Goal: Information Seeking & Learning: Learn about a topic

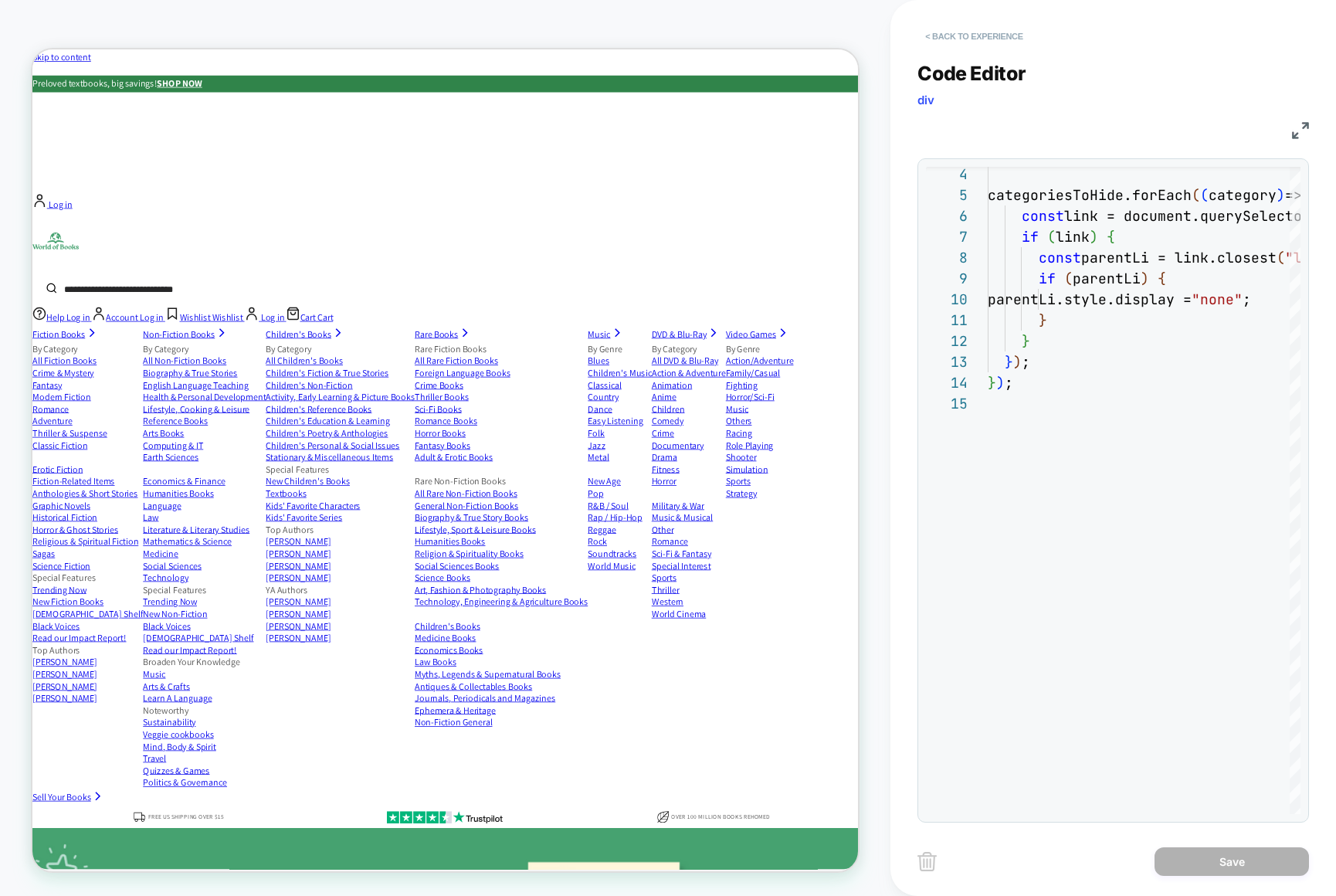
click at [976, 40] on button "< Back to experience" at bounding box center [974, 36] width 113 height 25
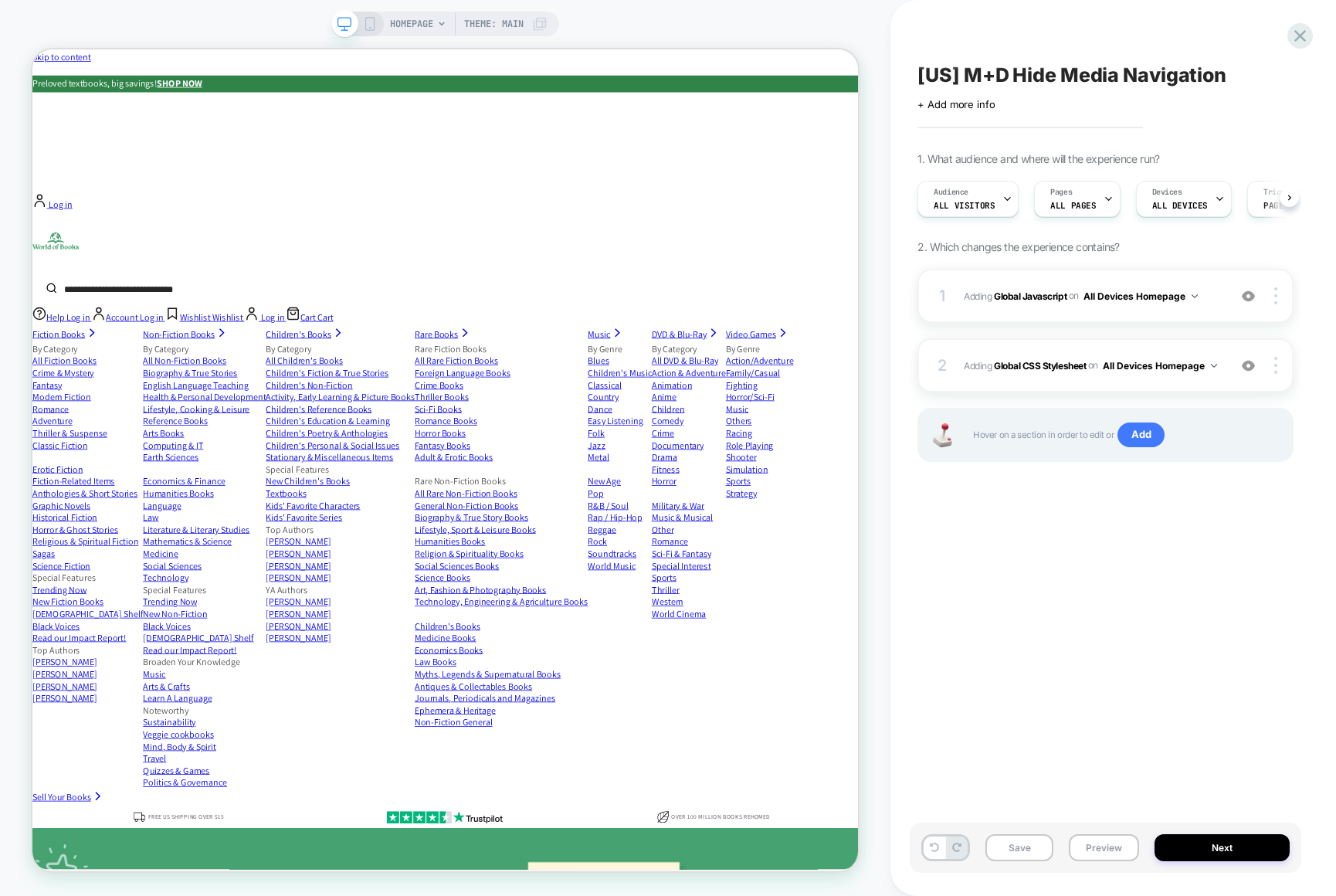
scroll to position [0, 1]
click at [1289, 41] on div at bounding box center [1300, 36] width 31 height 31
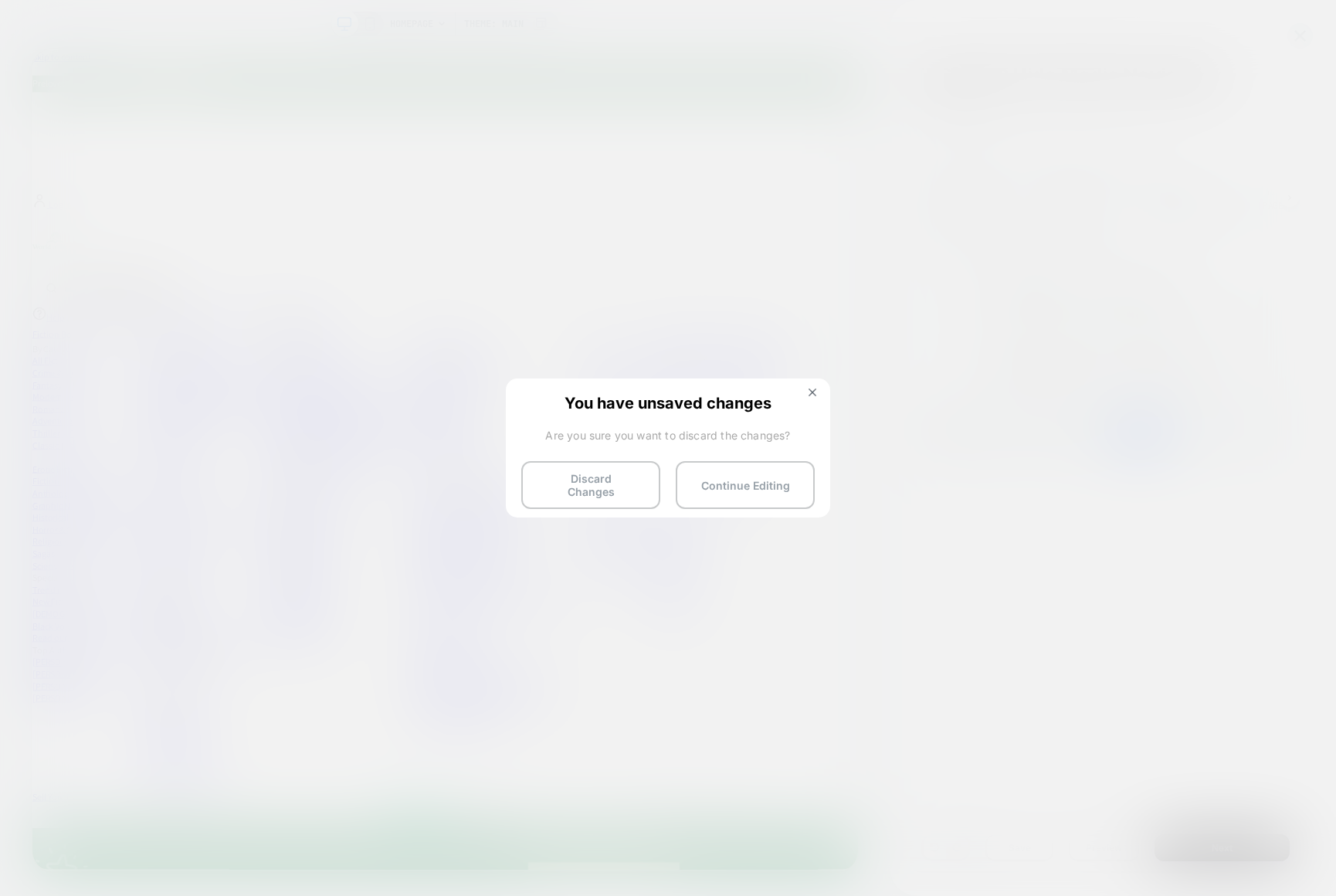
click at [814, 384] on div "You have unsaved changes Are you sure you want to discard the changes? Discard …" at bounding box center [668, 447] width 324 height 137
click at [813, 391] on img at bounding box center [812, 392] width 8 height 8
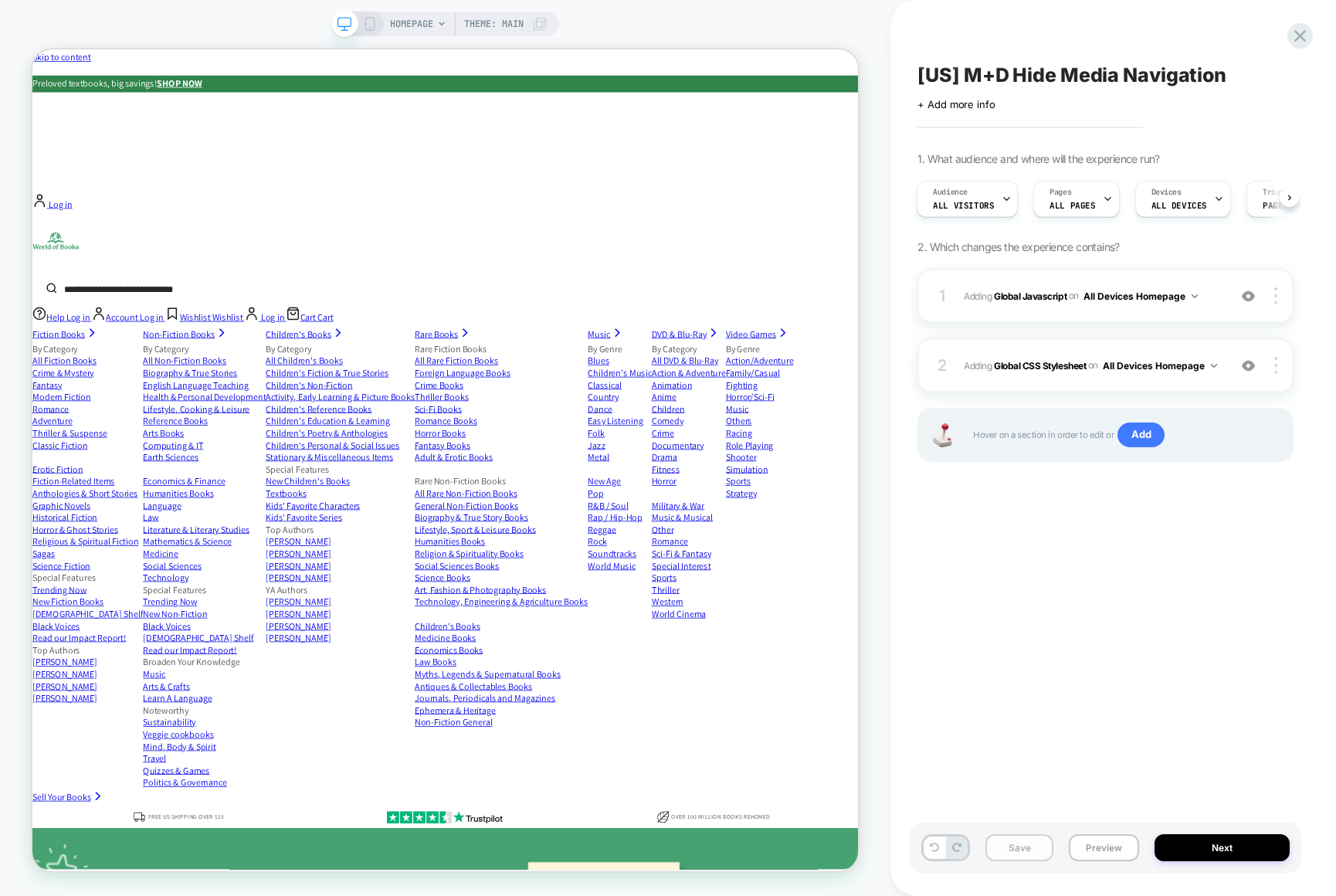
click at [1036, 847] on button "Save" at bounding box center [1020, 848] width 68 height 27
click at [1300, 40] on icon at bounding box center [1300, 36] width 21 height 21
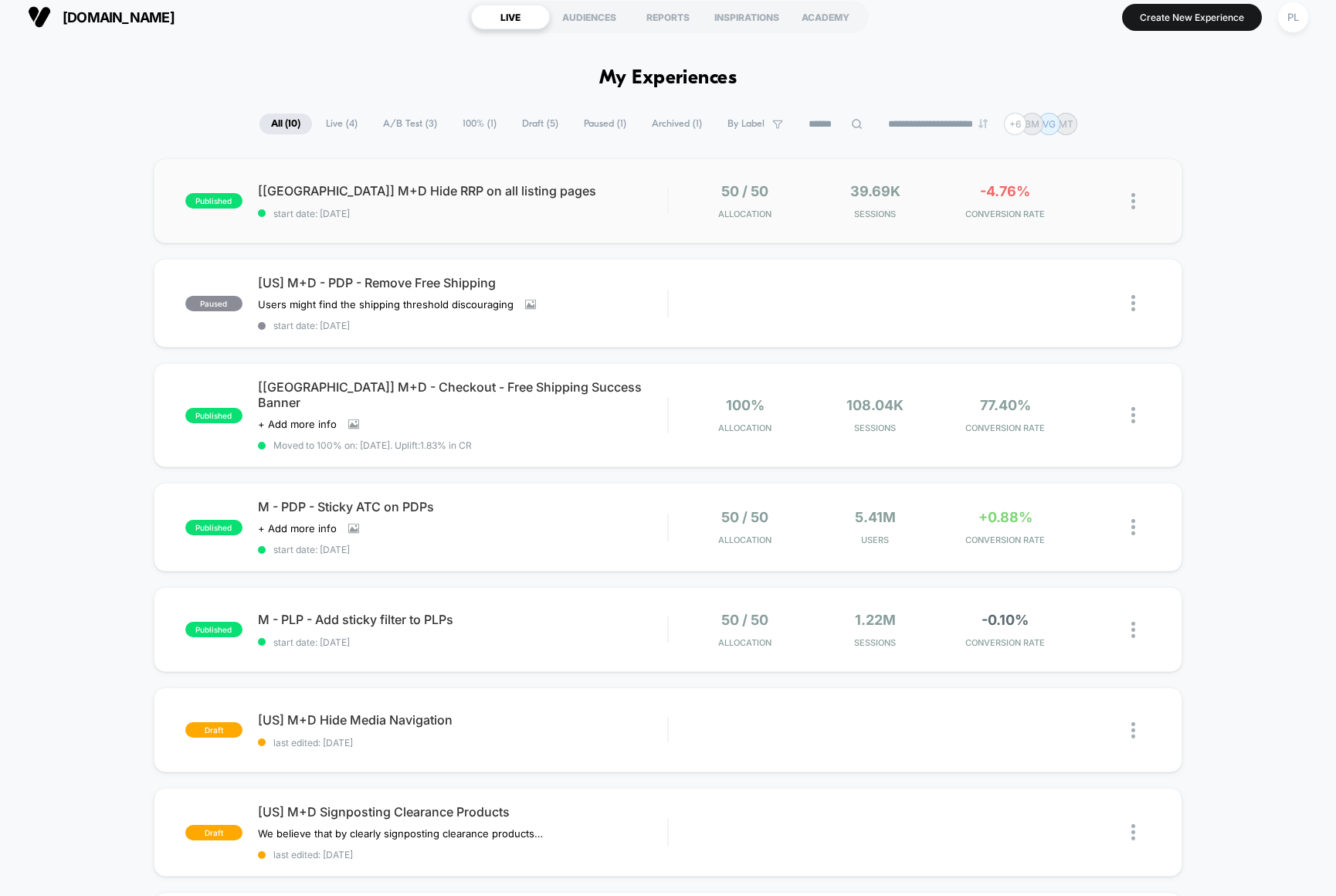
scroll to position [4, 0]
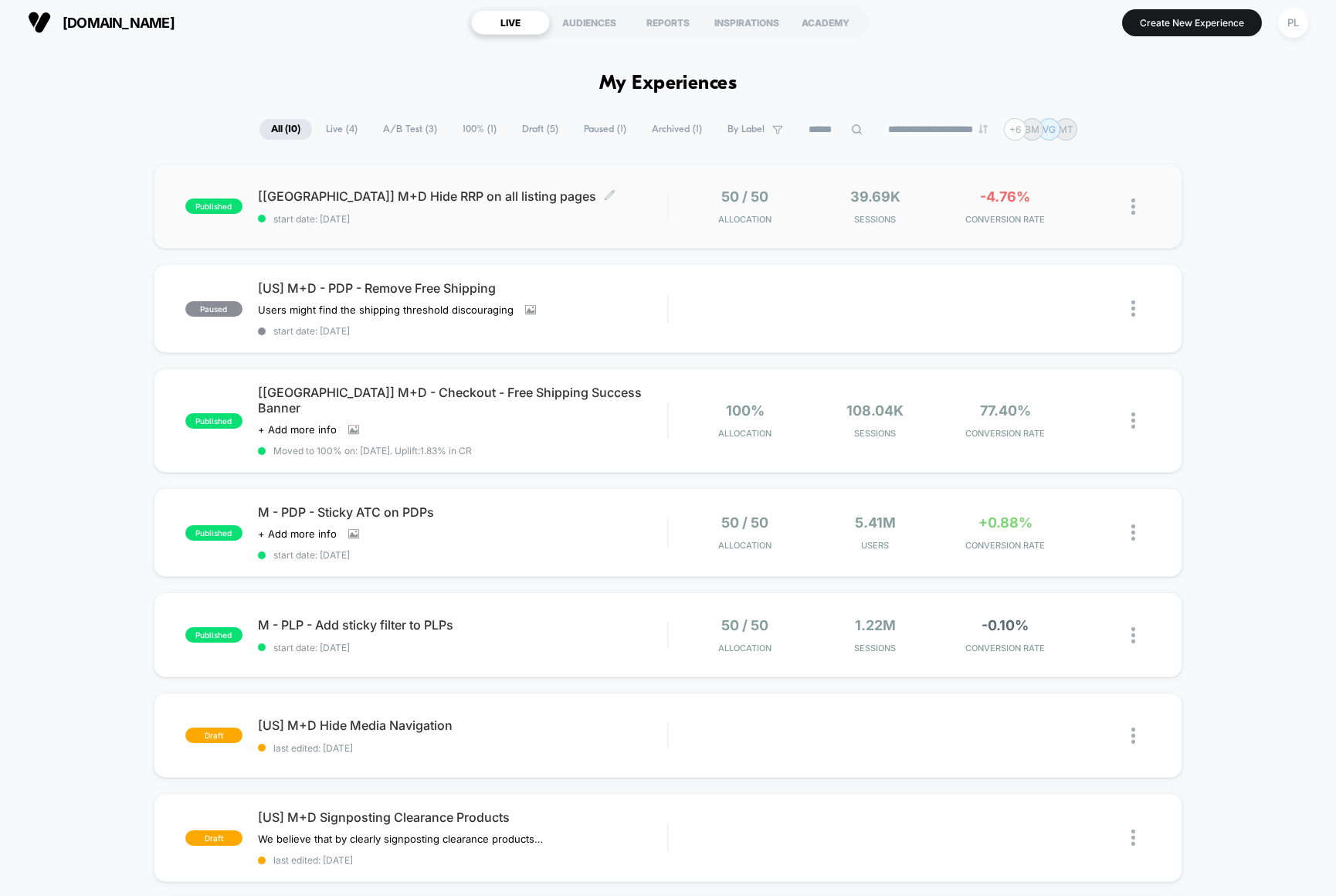
click at [461, 200] on span "[[GEOGRAPHIC_DATA]] M+D Hide RRP on all listing pages Click to edit experience …" at bounding box center [463, 196] width 410 height 15
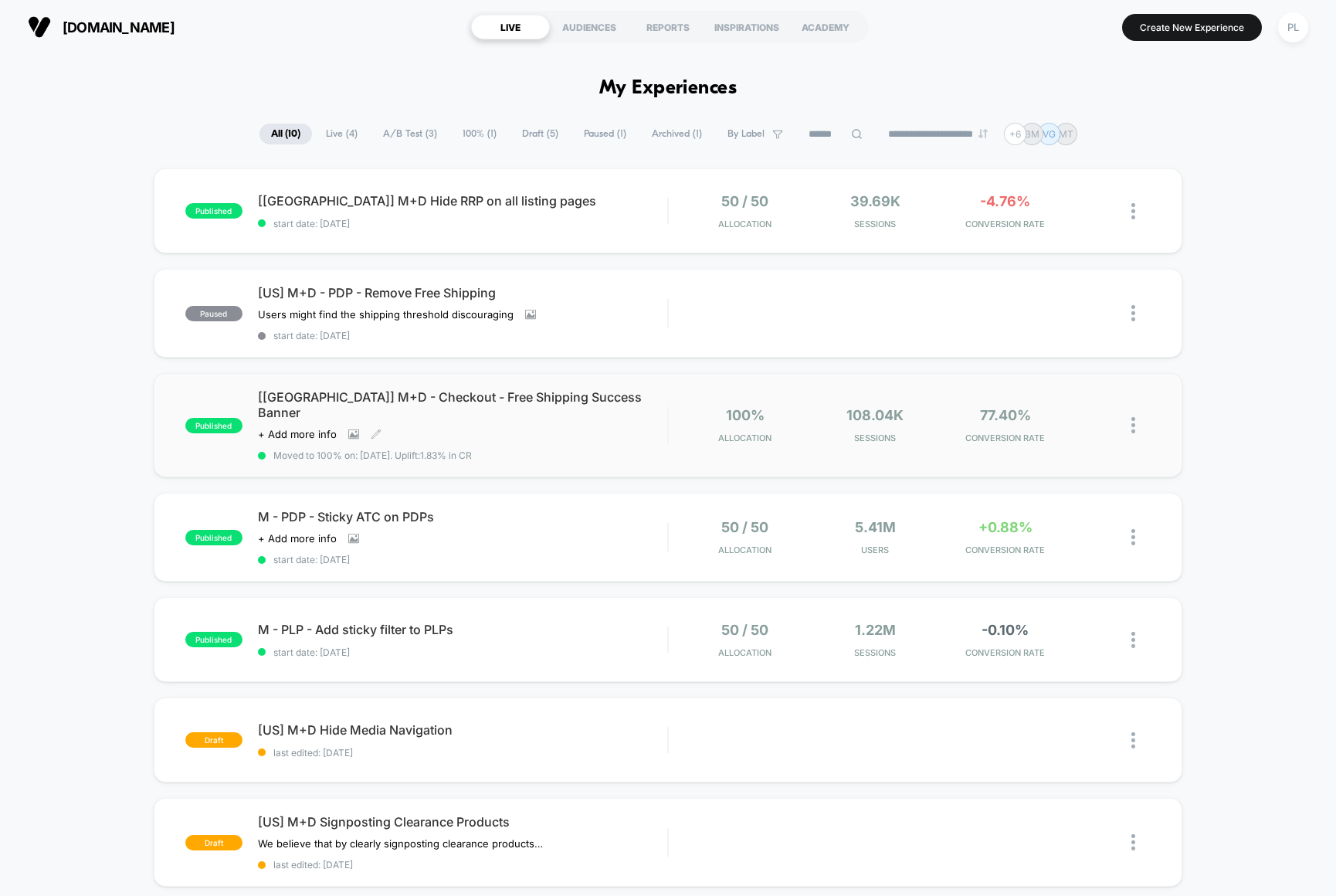
scroll to position [19, 0]
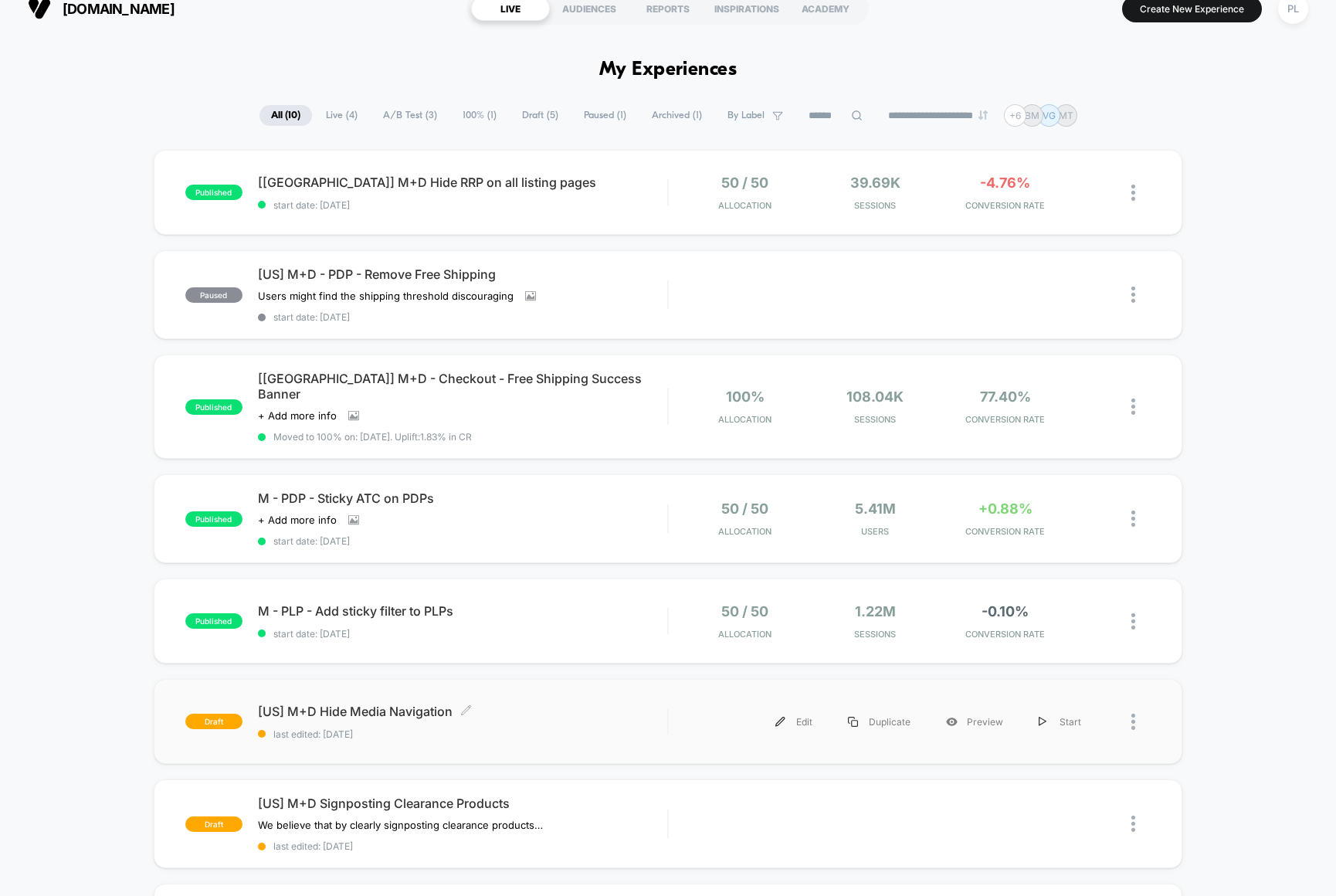
click at [440, 704] on span "[US] M+D Hide Media Navigation Click to edit experience details" at bounding box center [463, 712] width 410 height 15
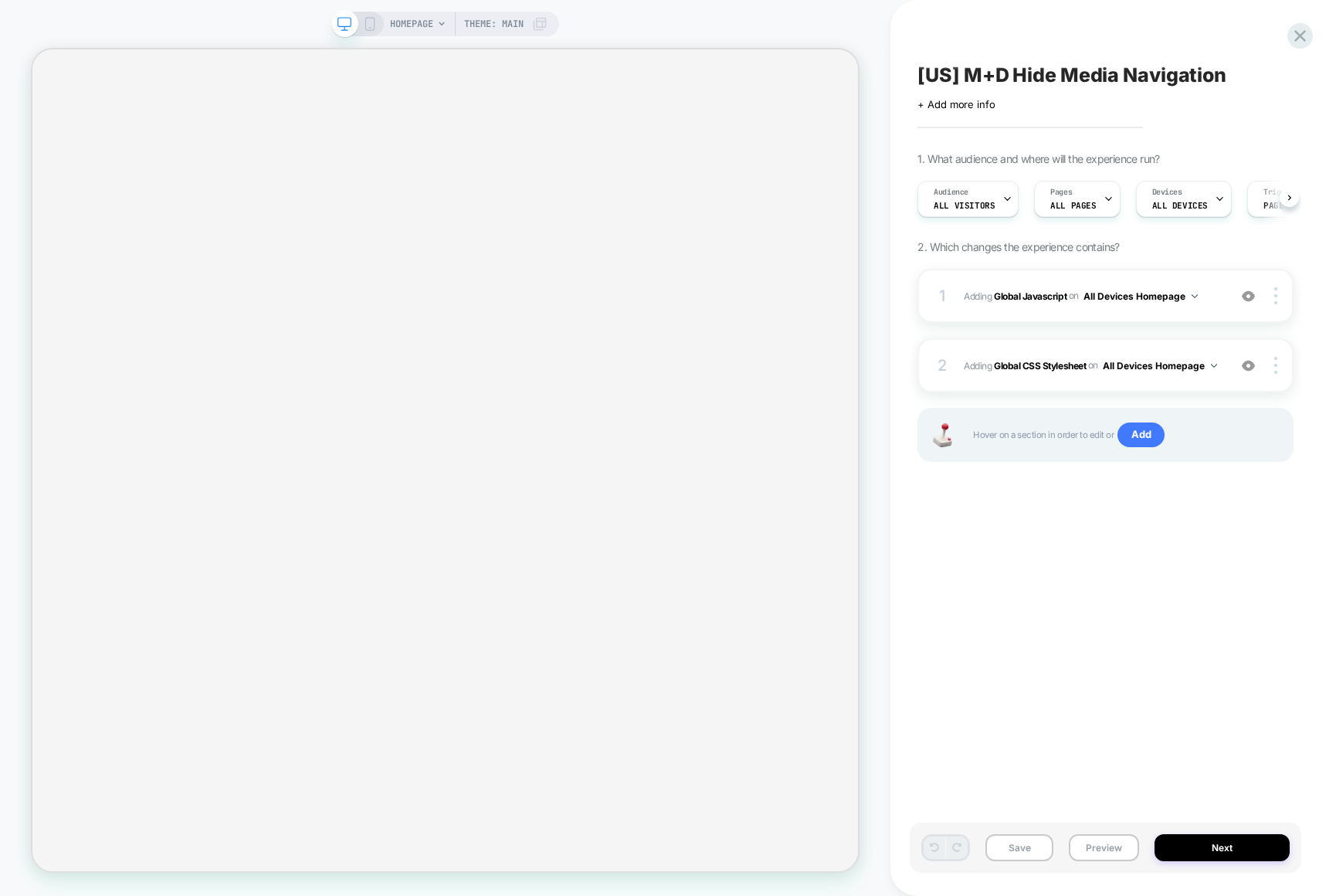
scroll to position [0, 1]
click at [1303, 32] on icon at bounding box center [1300, 36] width 12 height 12
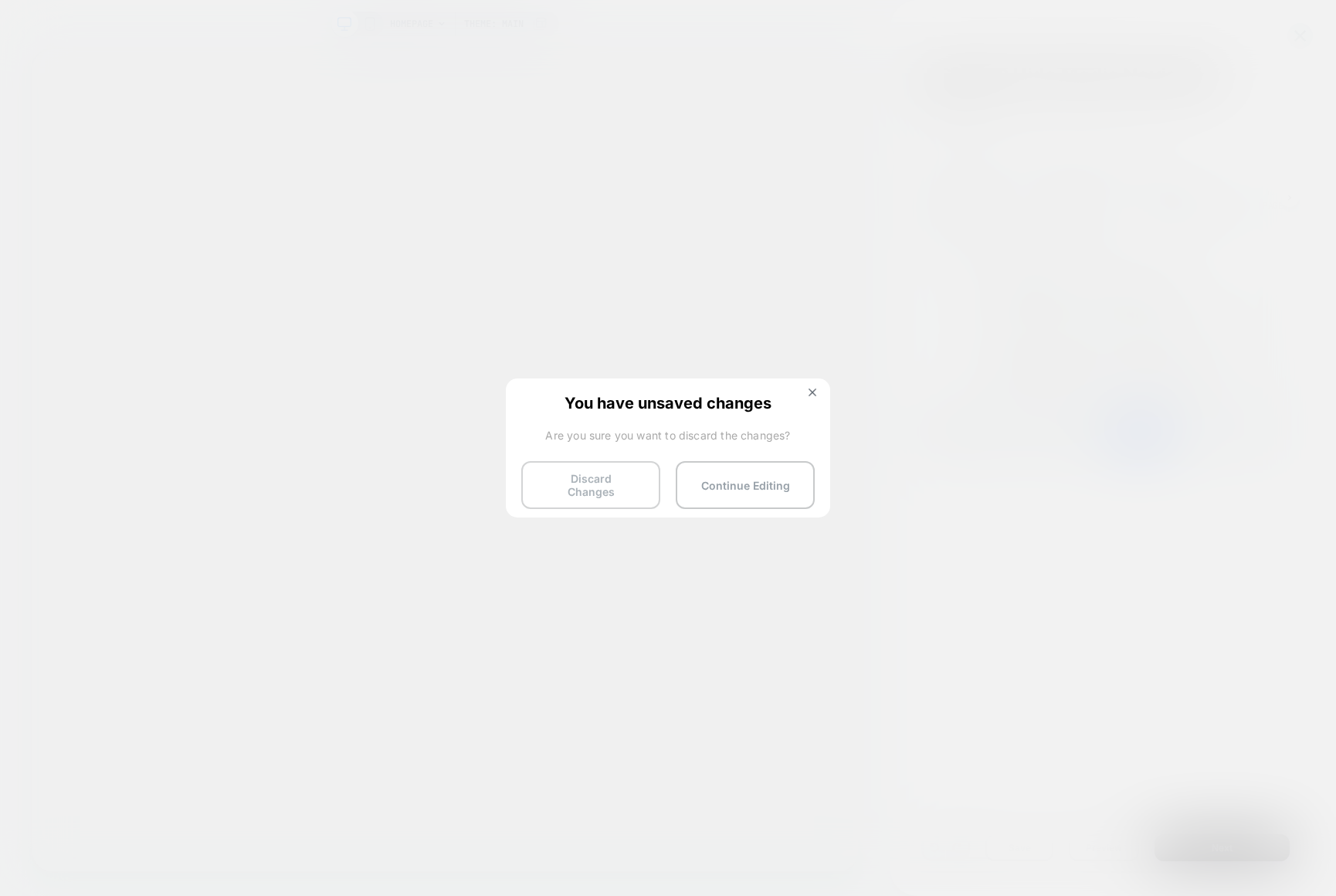
click at [617, 478] on button "Discard Changes" at bounding box center [591, 485] width 139 height 48
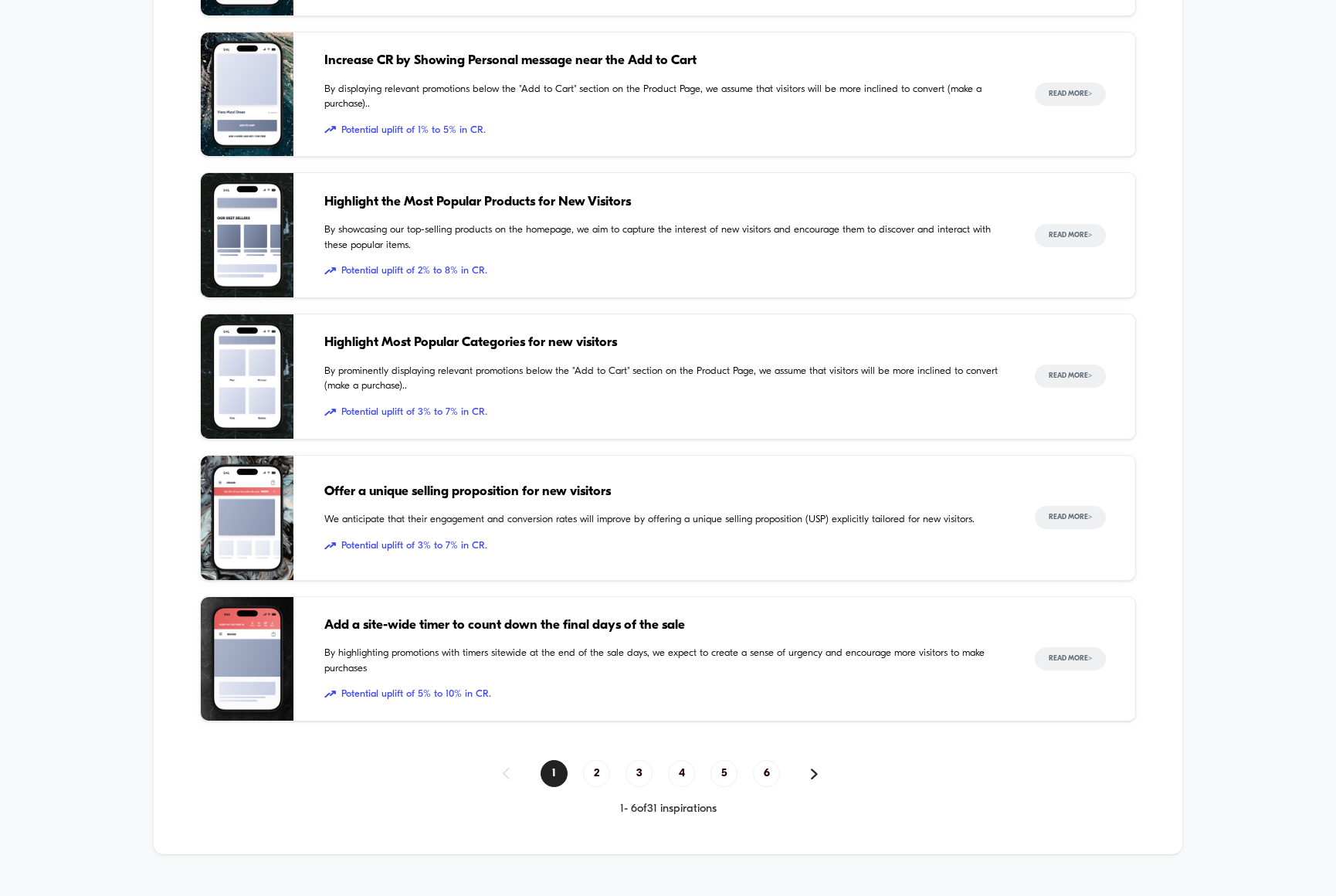
scroll to position [1747, 0]
click at [602, 761] on span "2" at bounding box center [597, 774] width 27 height 27
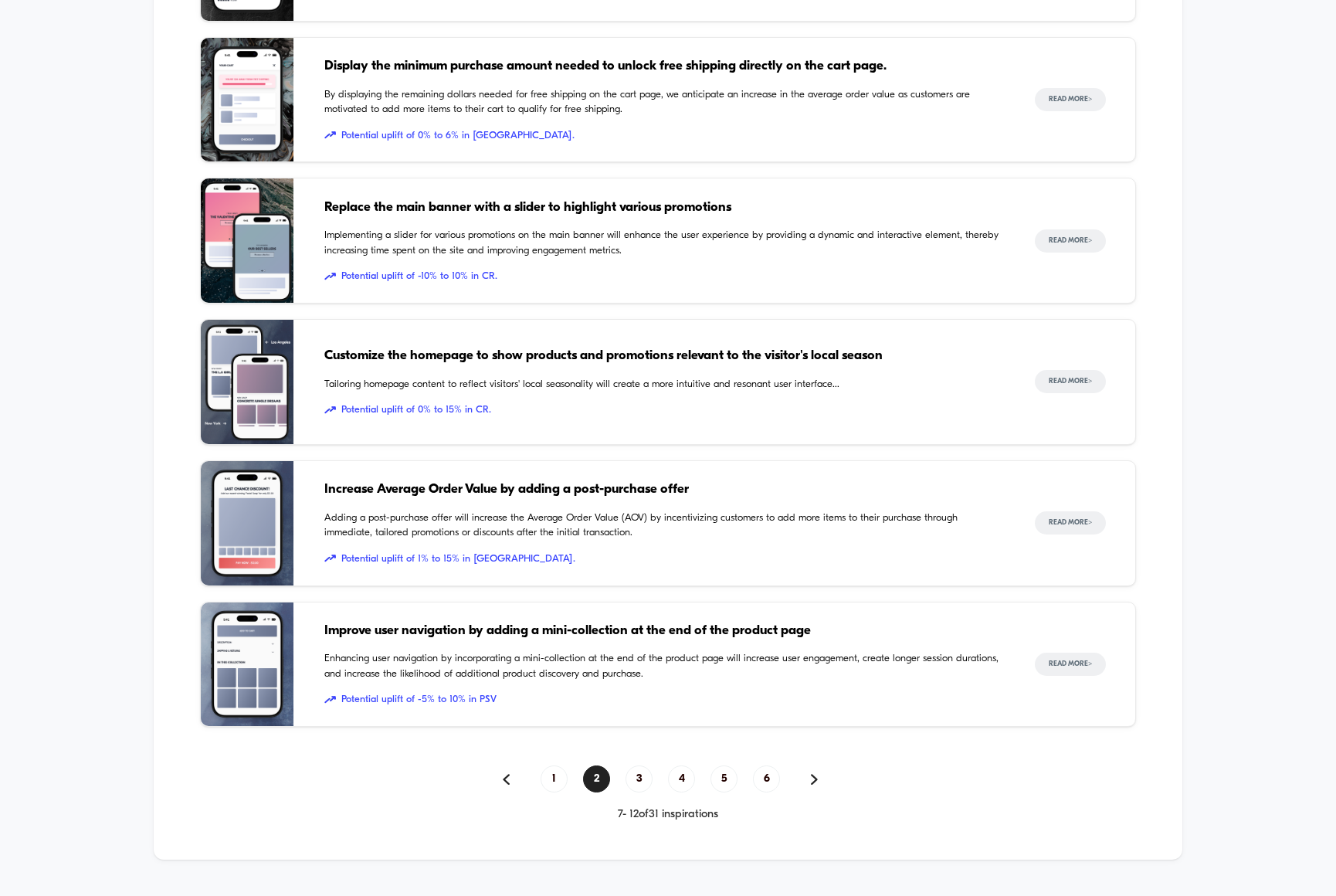
scroll to position [1748, 0]
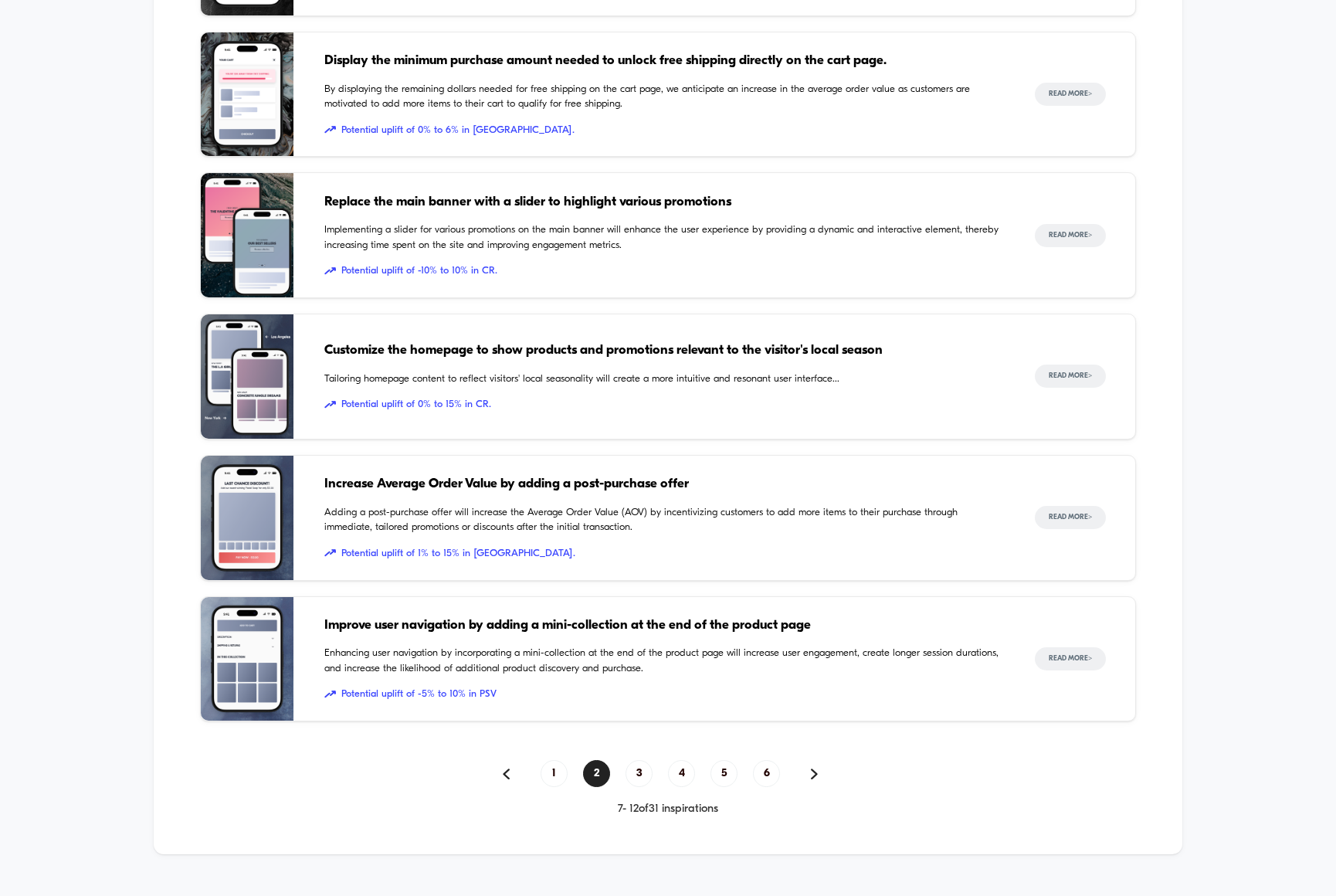
click at [487, 475] on span "Increase Average Order Value by adding a post-purchase offer" at bounding box center [663, 485] width 679 height 20
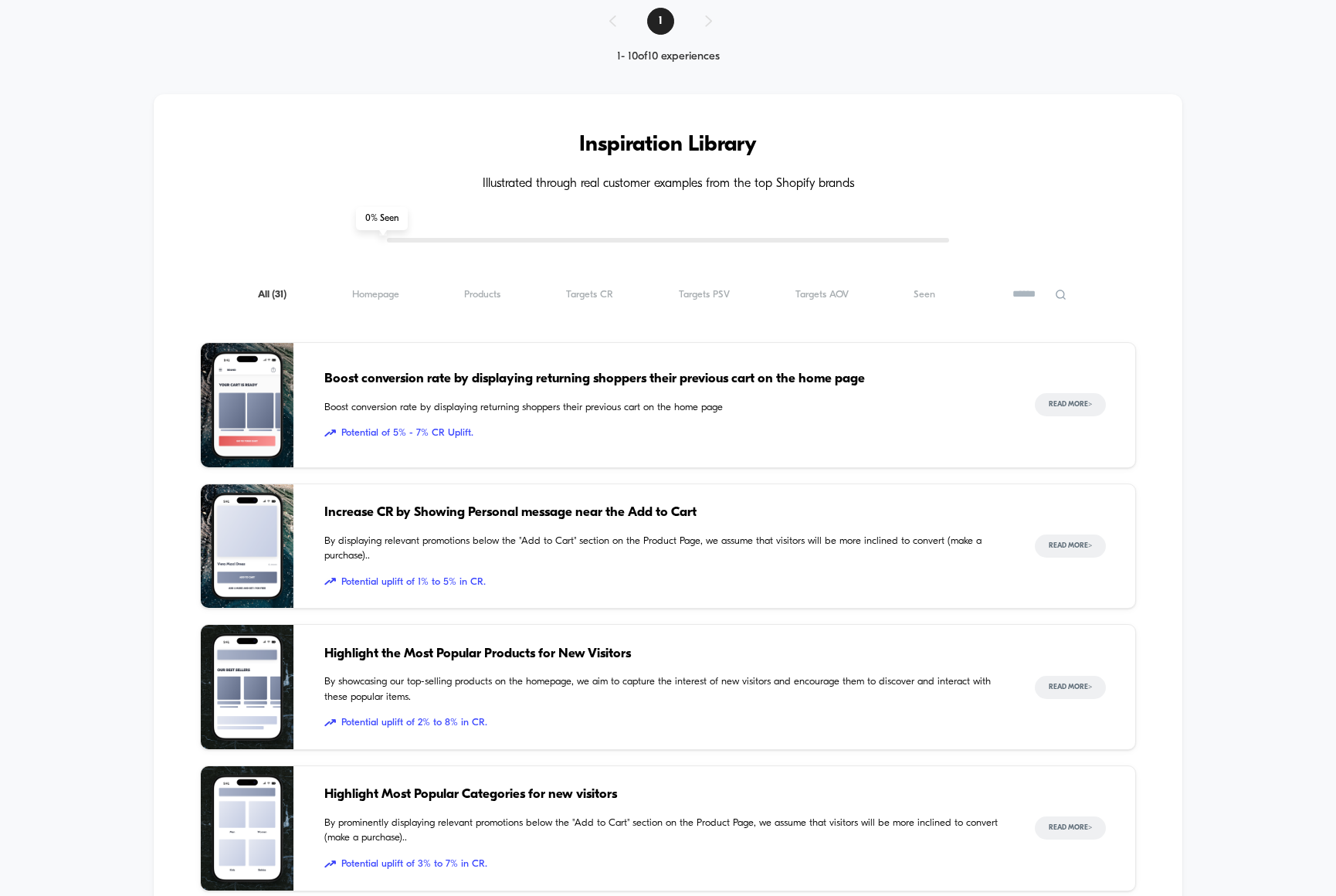
scroll to position [1748, 0]
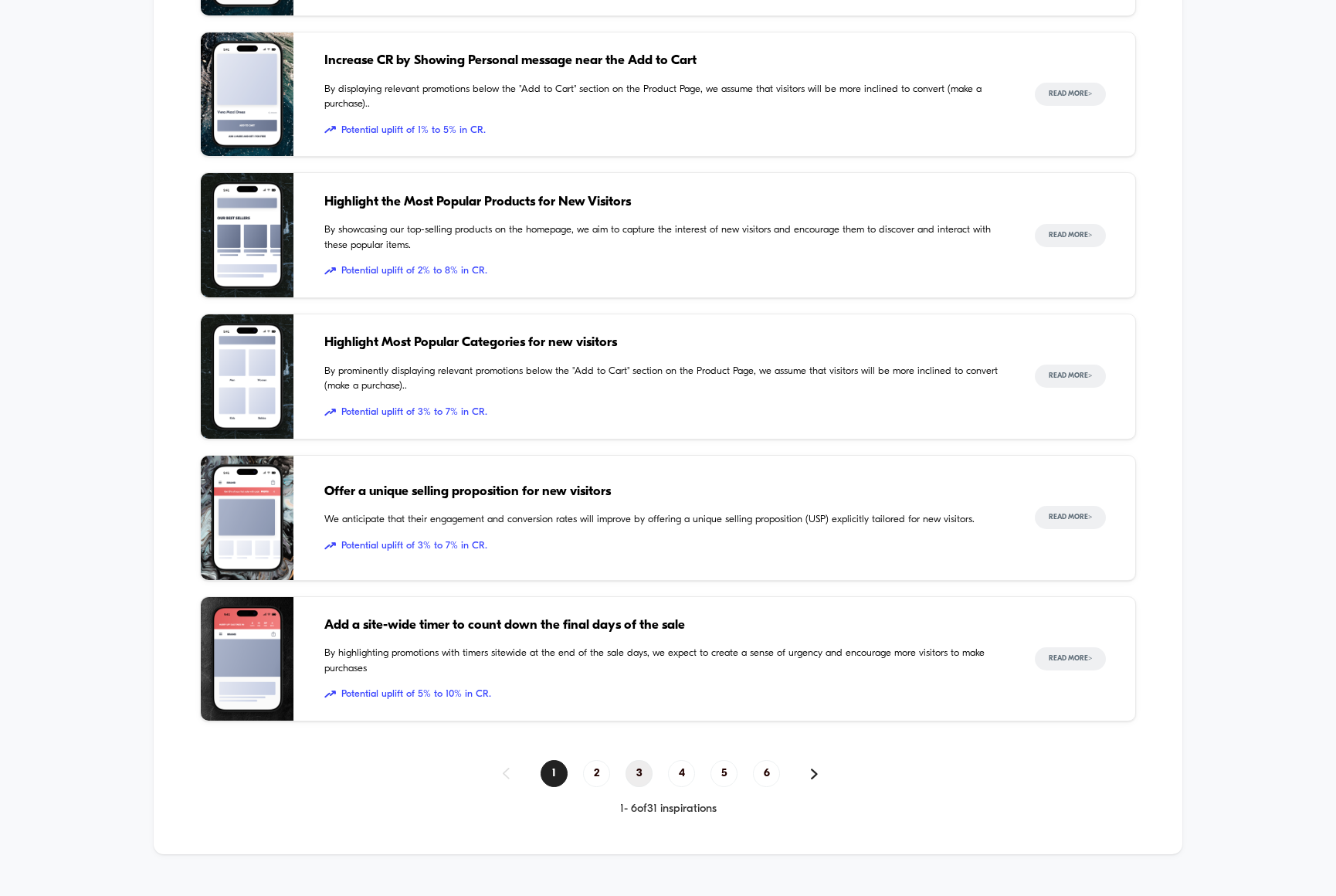
click at [645, 760] on span "3" at bounding box center [640, 773] width 27 height 27
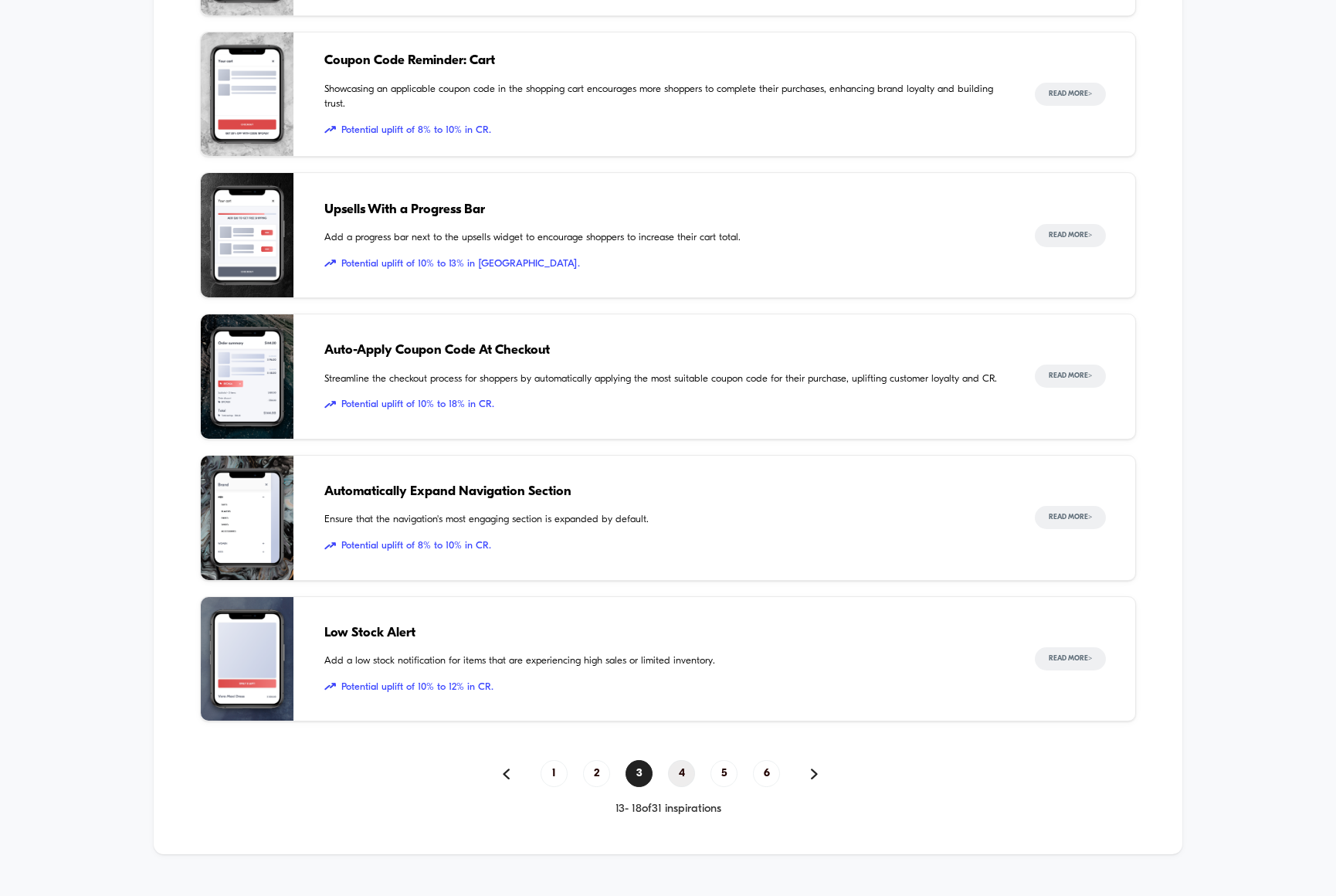
click at [686, 760] on span "4" at bounding box center [682, 773] width 27 height 27
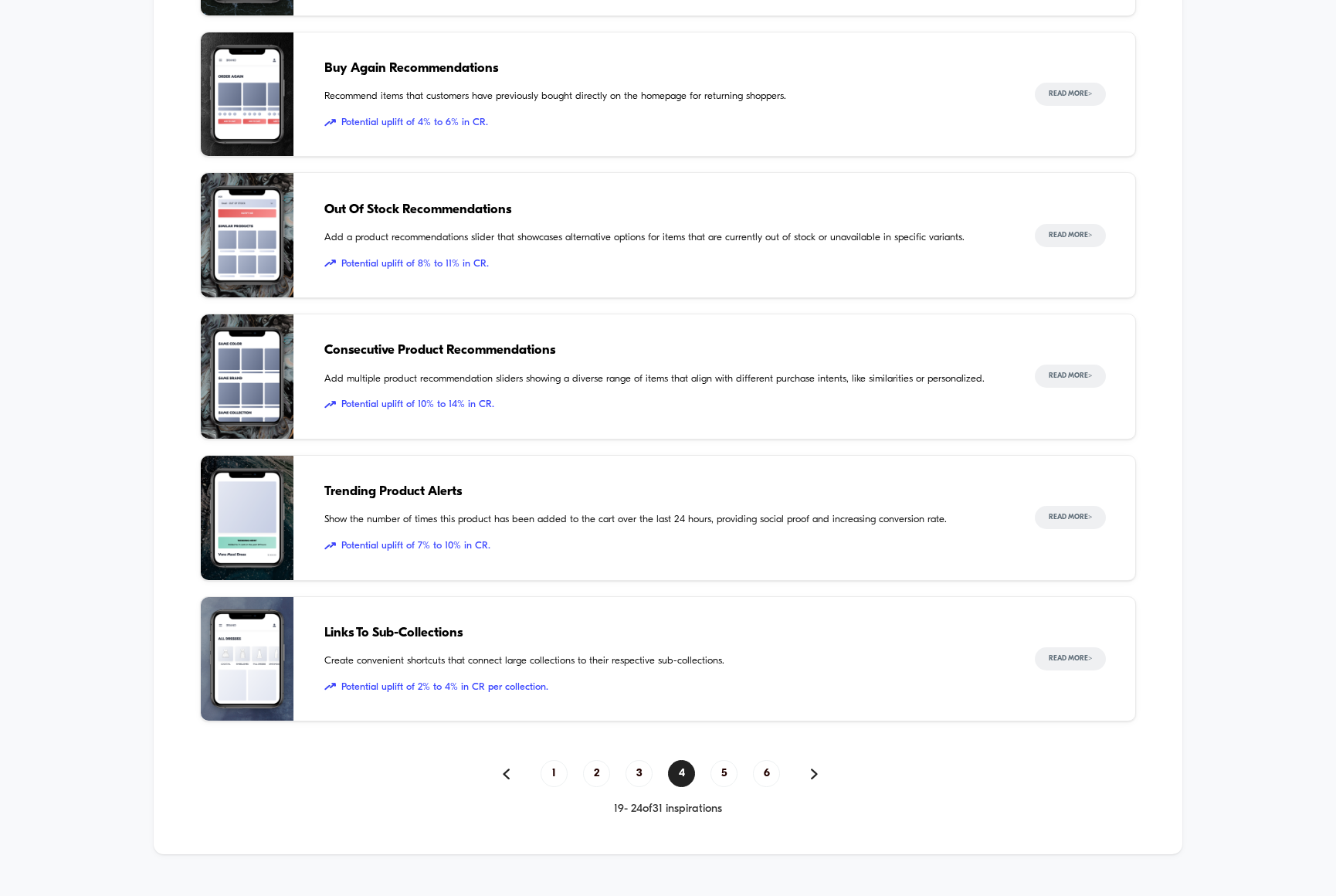
click at [504, 506] on div "Trending Product Alerts Show the number of times this product has been added to…" at bounding box center [663, 518] width 679 height 124
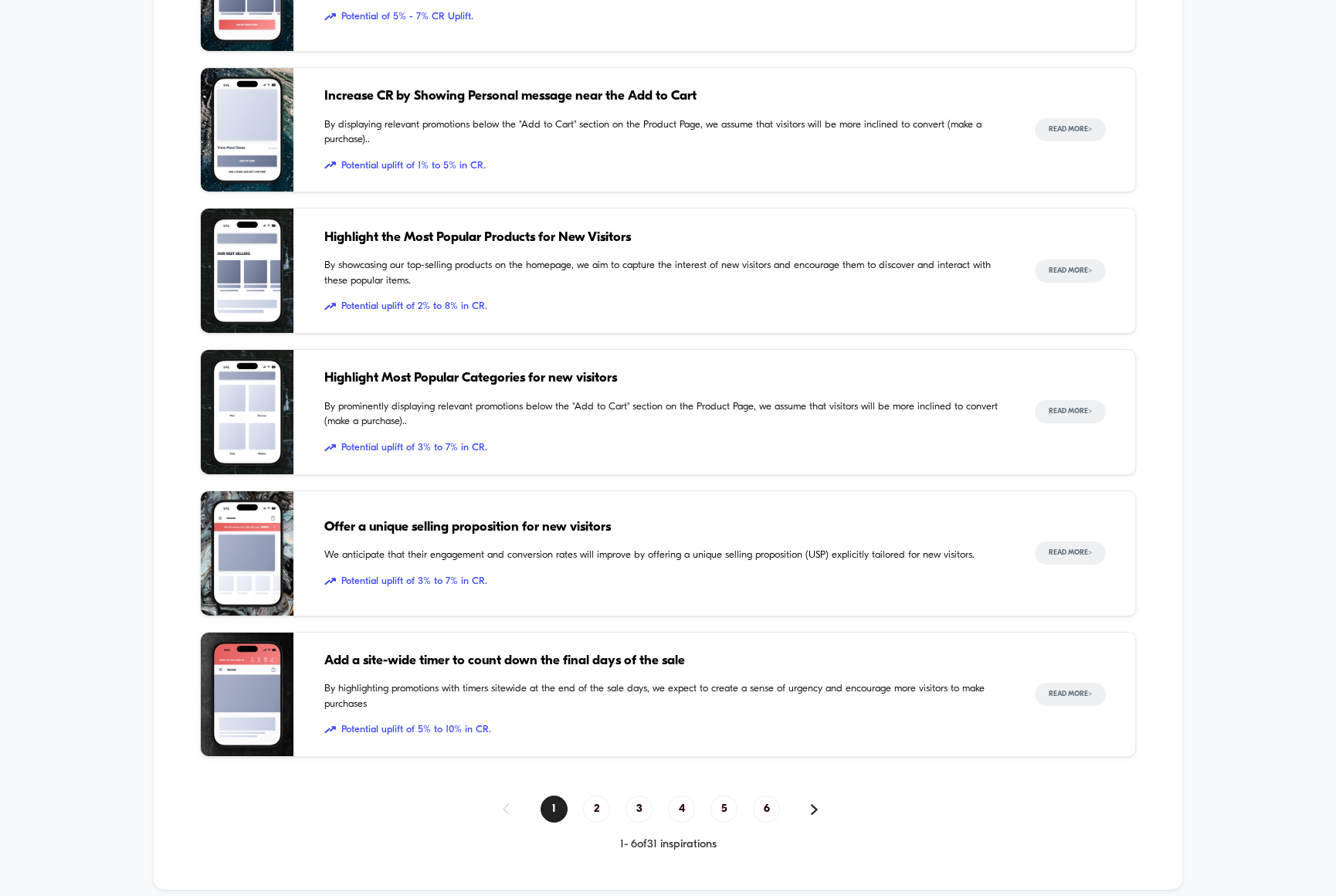
scroll to position [1748, 0]
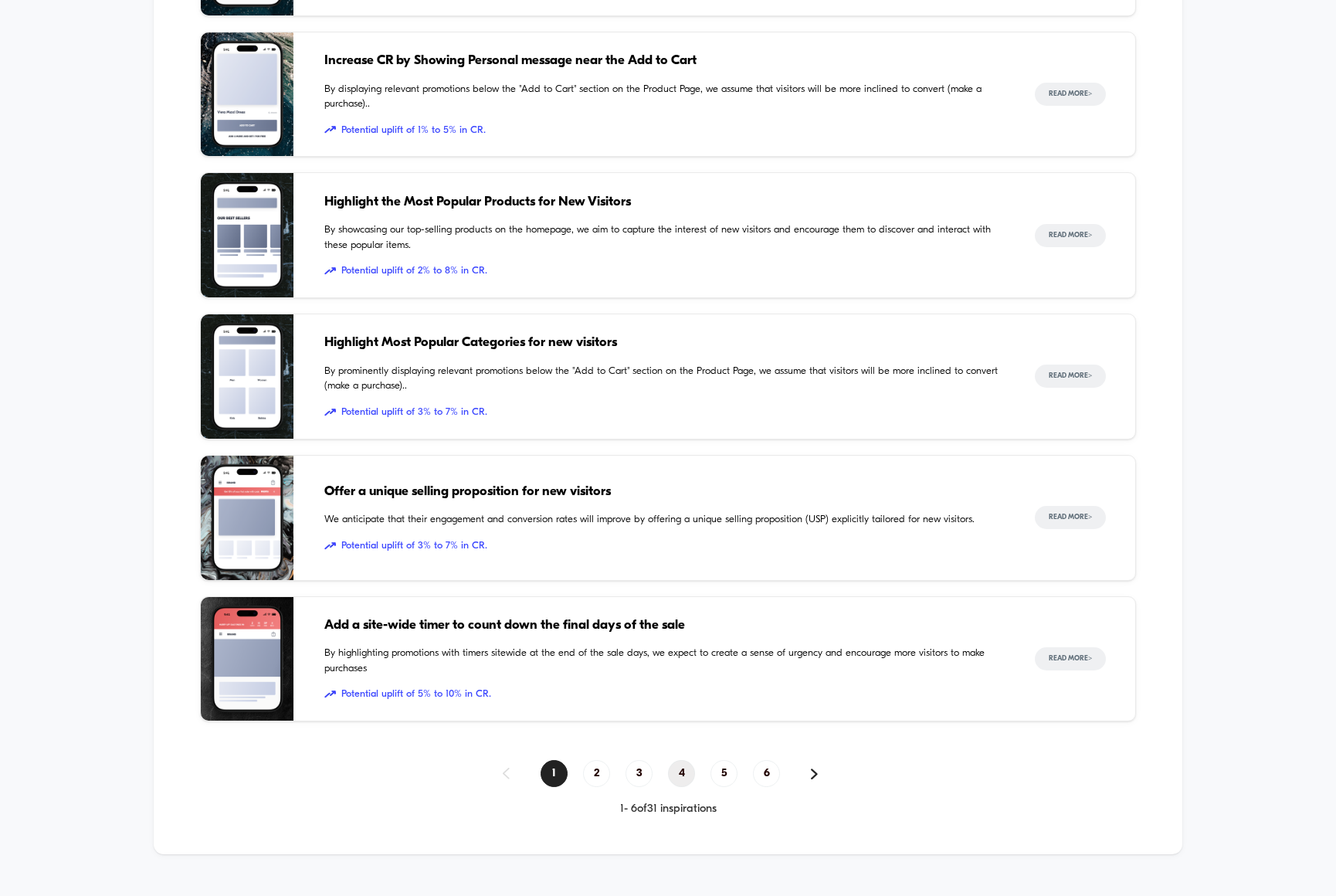
click at [679, 760] on span "4" at bounding box center [682, 773] width 27 height 27
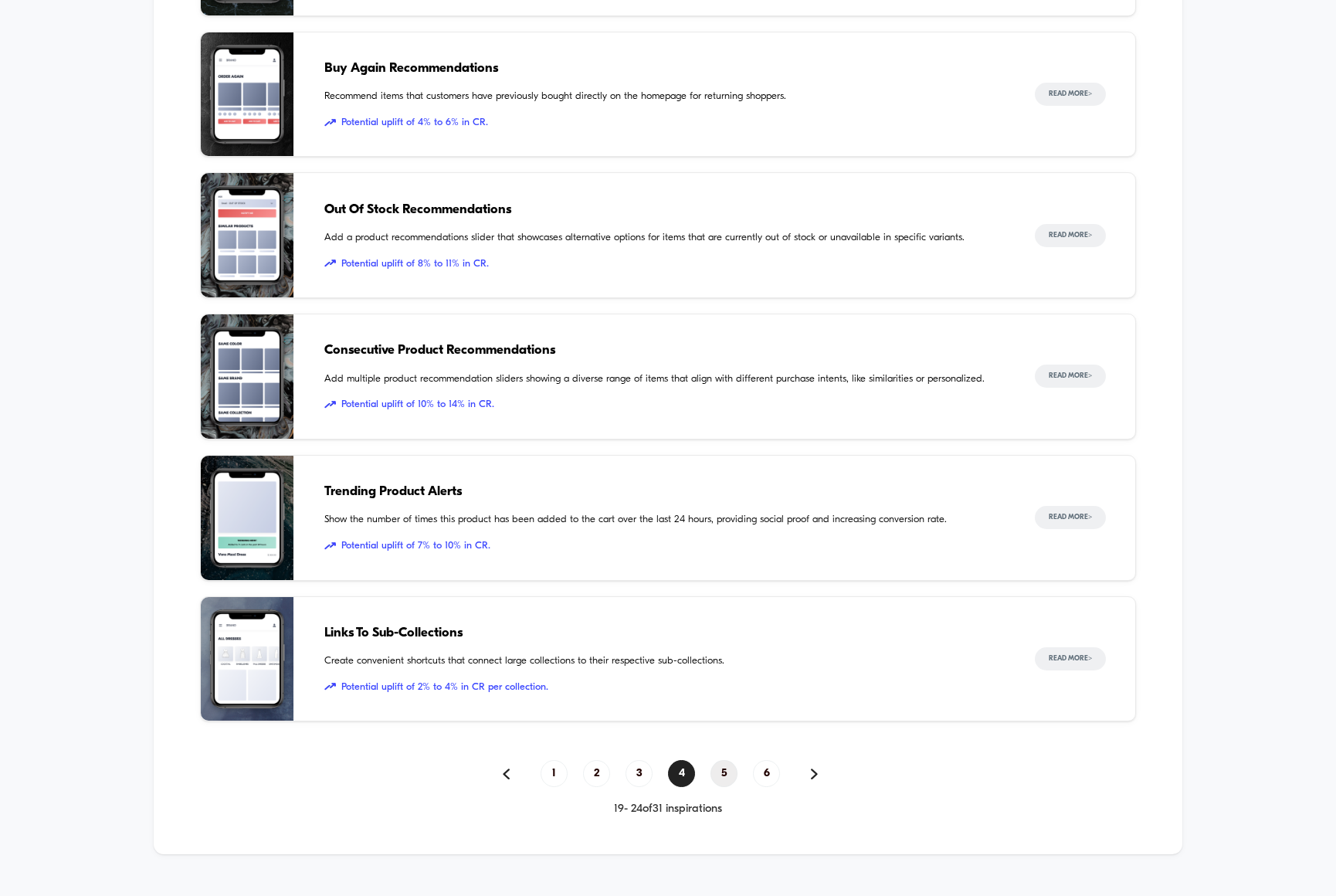
click at [719, 760] on span "5" at bounding box center [724, 773] width 27 height 27
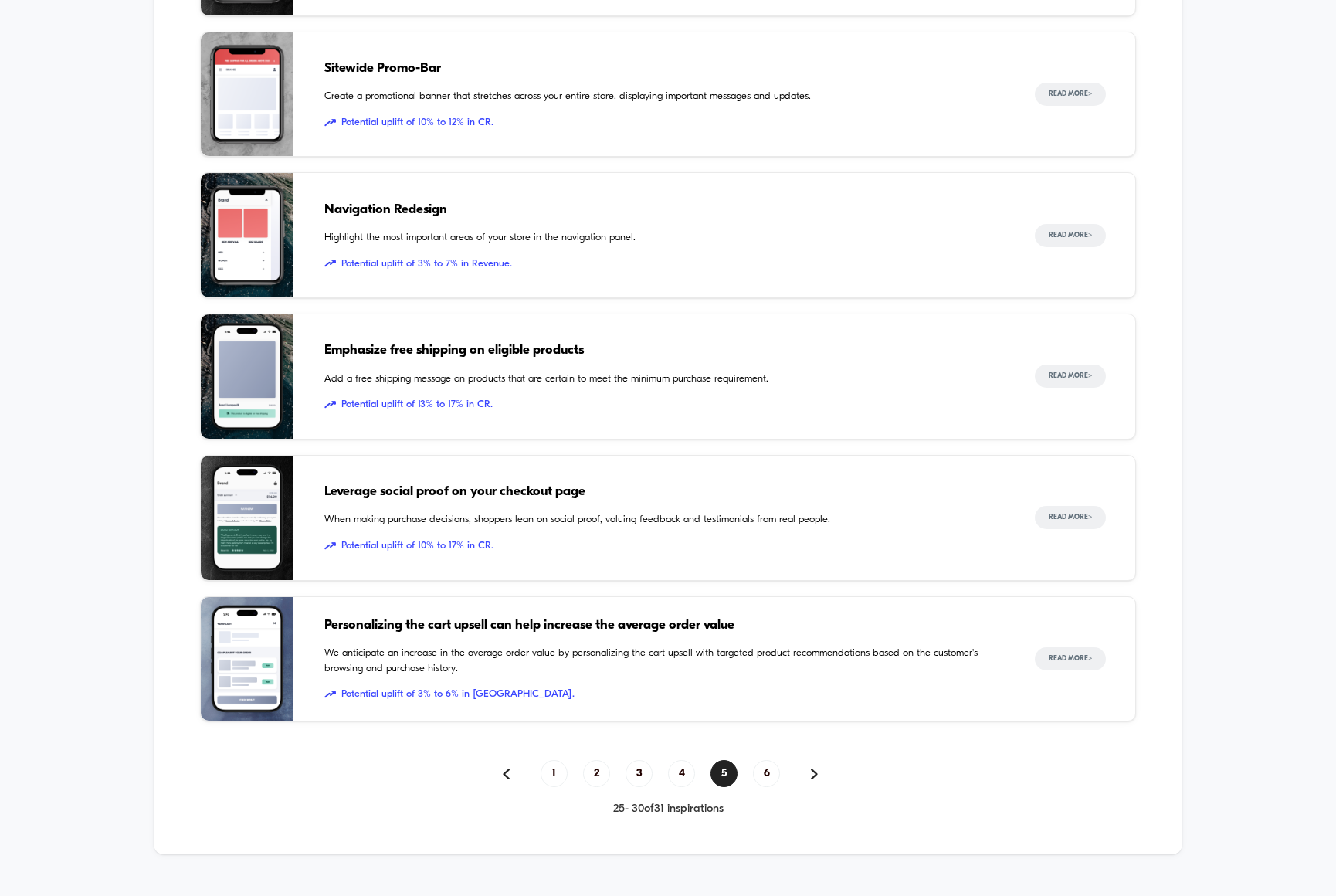
click at [250, 497] on img at bounding box center [247, 518] width 93 height 124
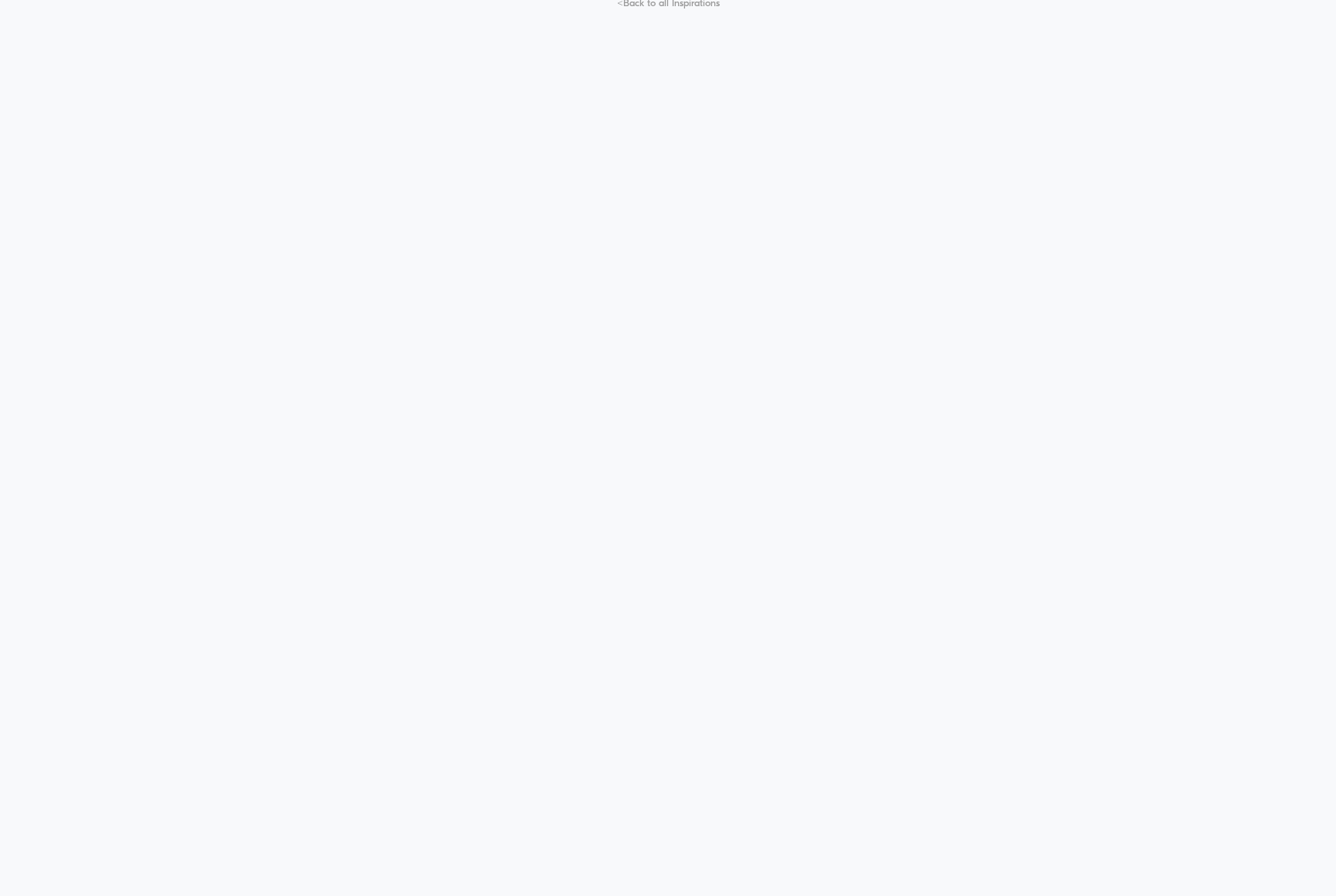
scroll to position [89, 0]
